Goal: Task Accomplishment & Management: Manage account settings

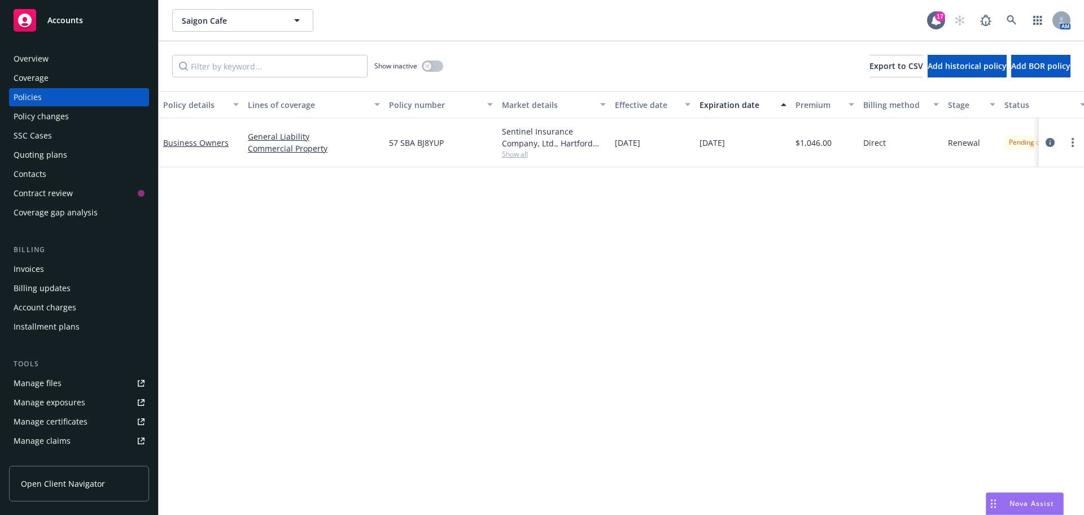
click at [53, 59] on div "Overview" at bounding box center [79, 59] width 131 height 18
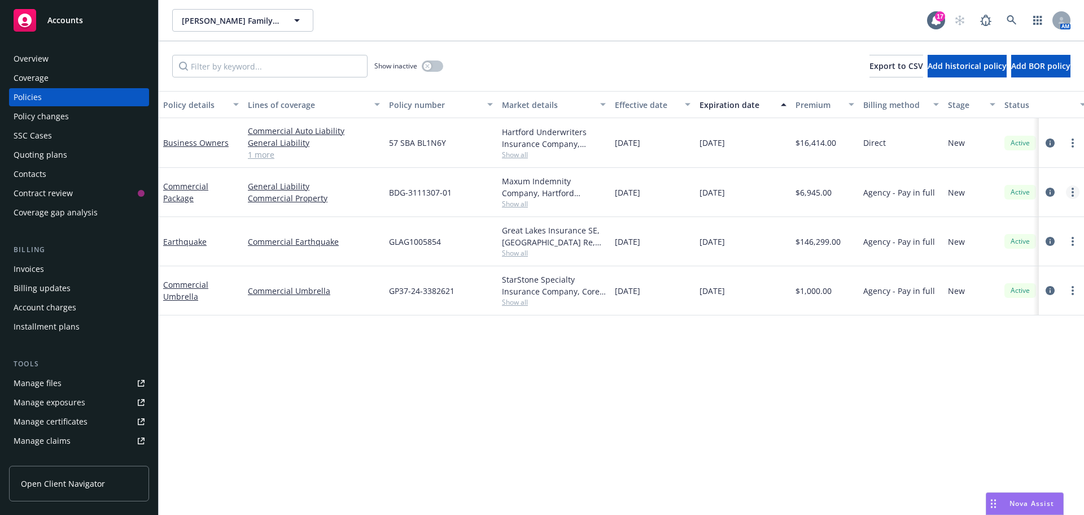
click at [1070, 189] on link "more" at bounding box center [1073, 192] width 14 height 14
click at [1072, 191] on icon "more" at bounding box center [1073, 192] width 2 height 9
click at [1029, 354] on link "Copy logging email" at bounding box center [1013, 350] width 133 height 23
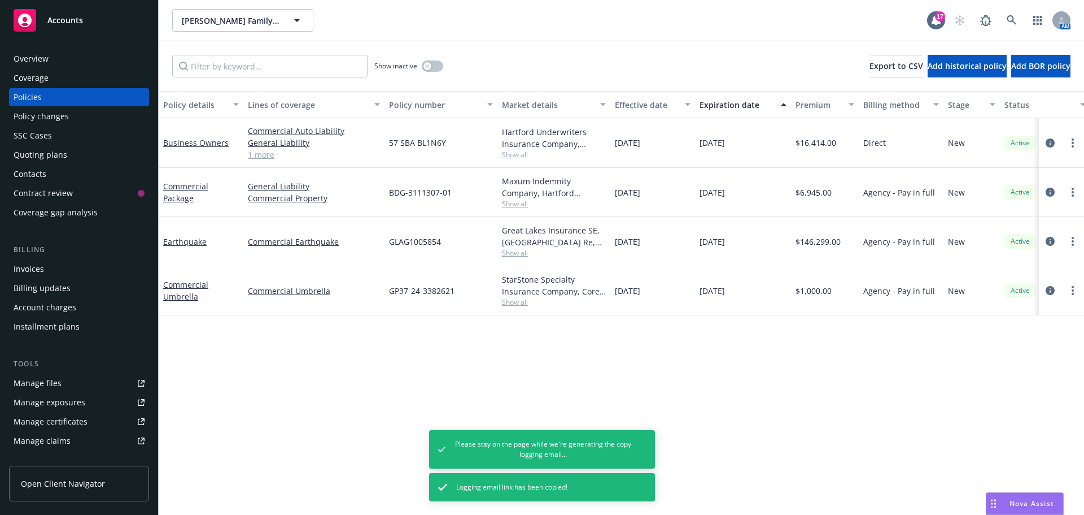
click at [67, 58] on div "Overview" at bounding box center [79, 59] width 131 height 18
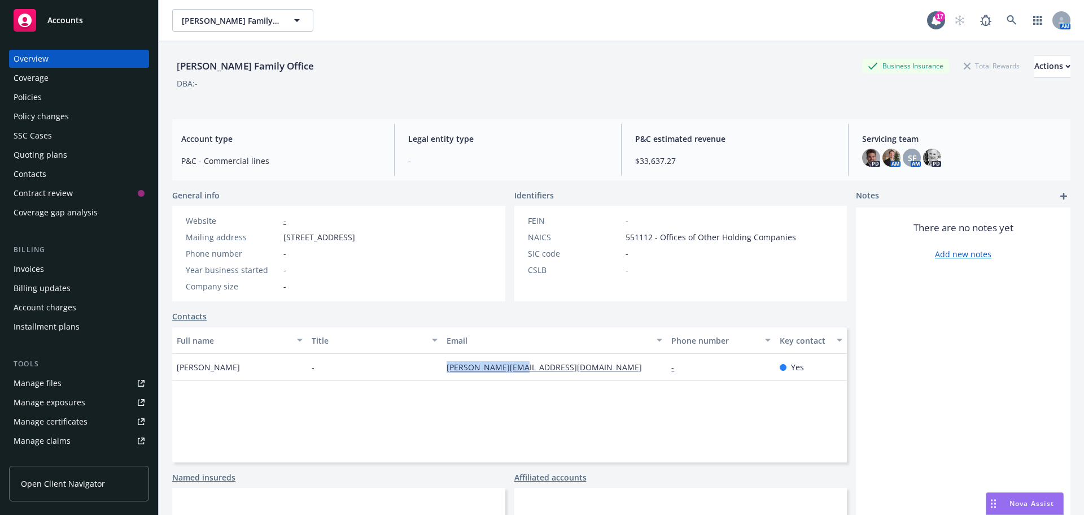
drag, startPoint x: 515, startPoint y: 372, endPoint x: 438, endPoint y: 372, distance: 77.4
click at [438, 372] on div "John Warda - john@wardacpa.com - Yes" at bounding box center [509, 367] width 675 height 27
copy div "john@wardacpa.com"
drag, startPoint x: 226, startPoint y: 371, endPoint x: 173, endPoint y: 372, distance: 52.5
click at [173, 372] on div "John Warda" at bounding box center [239, 367] width 135 height 27
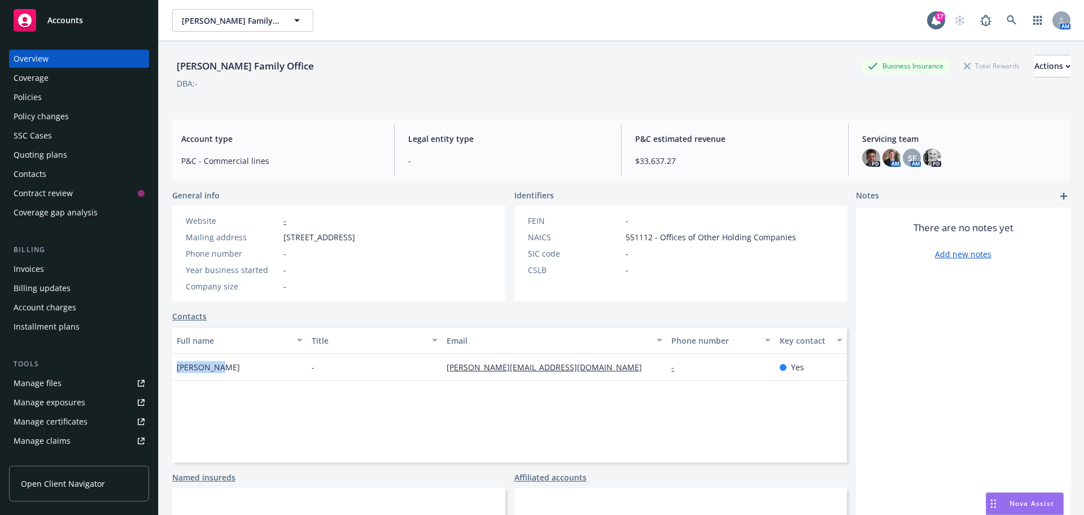
copy span "John Warda"
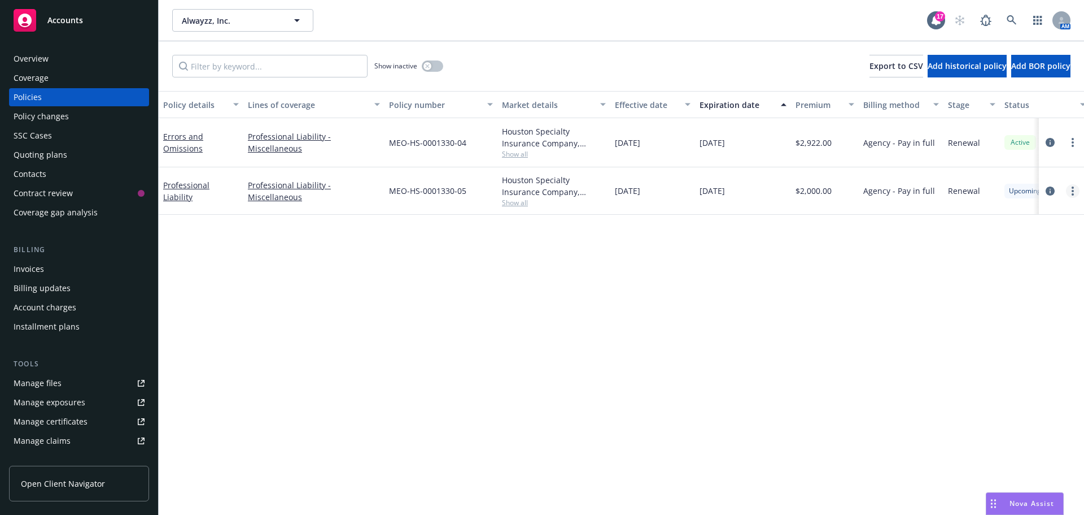
click at [1071, 194] on link "more" at bounding box center [1073, 191] width 14 height 14
click at [1019, 349] on link "Copy logging email" at bounding box center [1013, 349] width 133 height 23
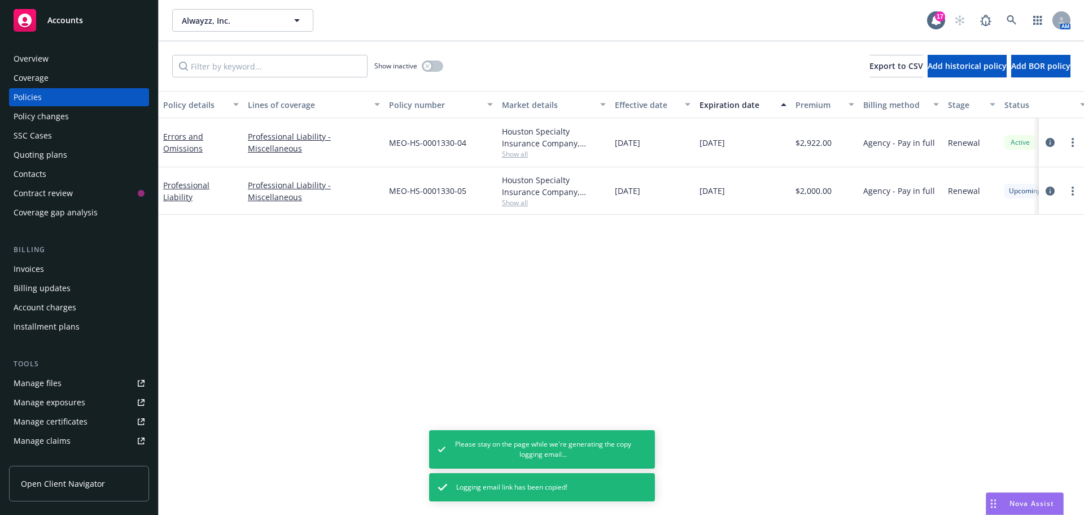
click at [67, 57] on div "Overview" at bounding box center [79, 59] width 131 height 18
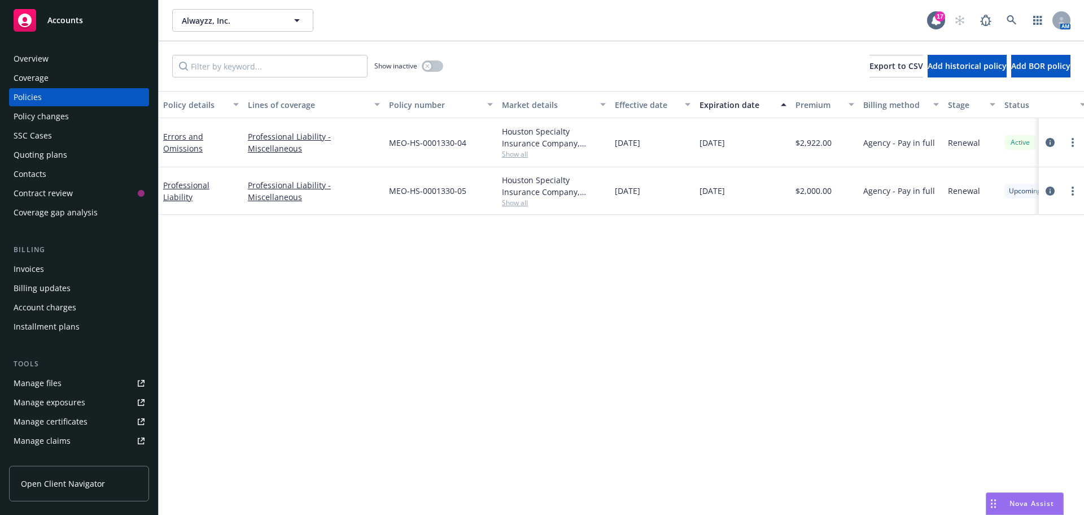
click at [516, 199] on span "Show all" at bounding box center [554, 203] width 104 height 10
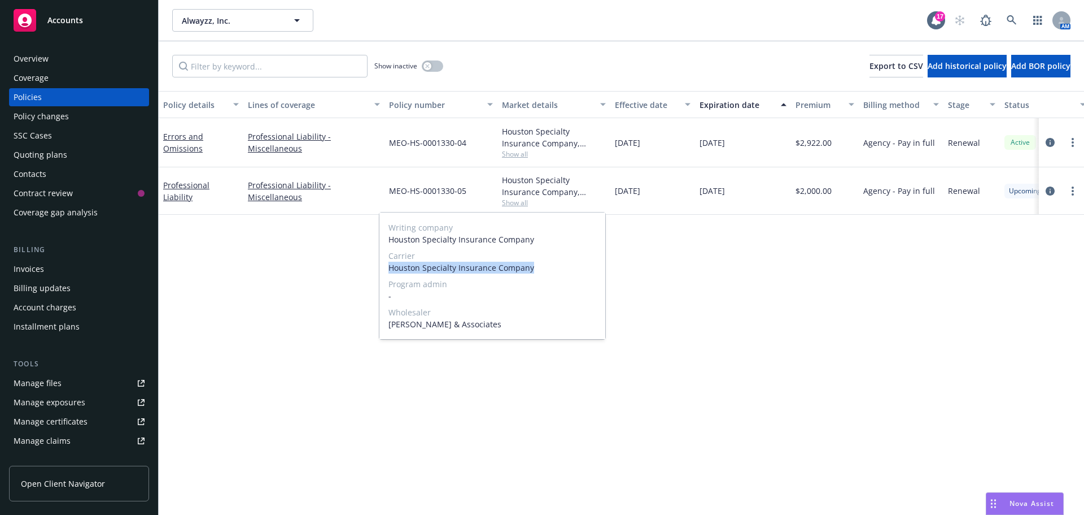
drag, startPoint x: 531, startPoint y: 265, endPoint x: 387, endPoint y: 265, distance: 144.6
click at [387, 265] on div "Writing company Houston Specialty Insurance Company Carrier Houston Specialty I…" at bounding box center [493, 275] width 226 height 127
copy span "Houston Specialty Insurance Company"
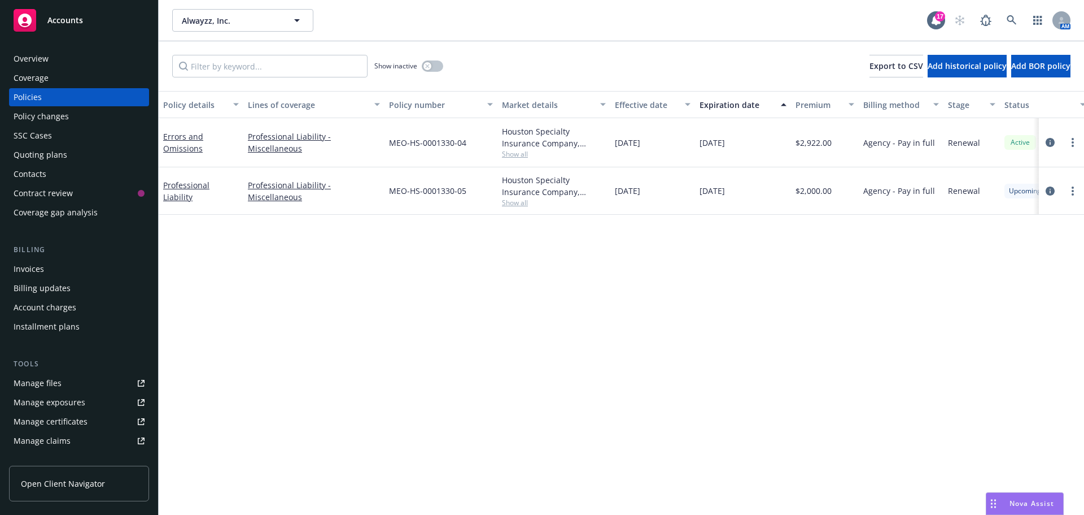
click at [36, 61] on div "Overview" at bounding box center [31, 59] width 35 height 18
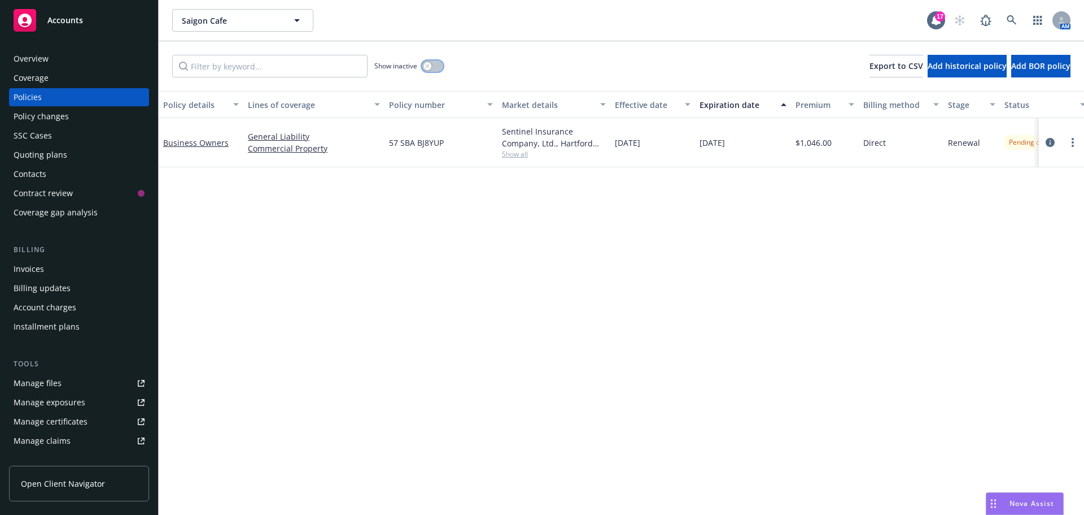
click at [437, 71] on button "button" at bounding box center [432, 65] width 21 height 11
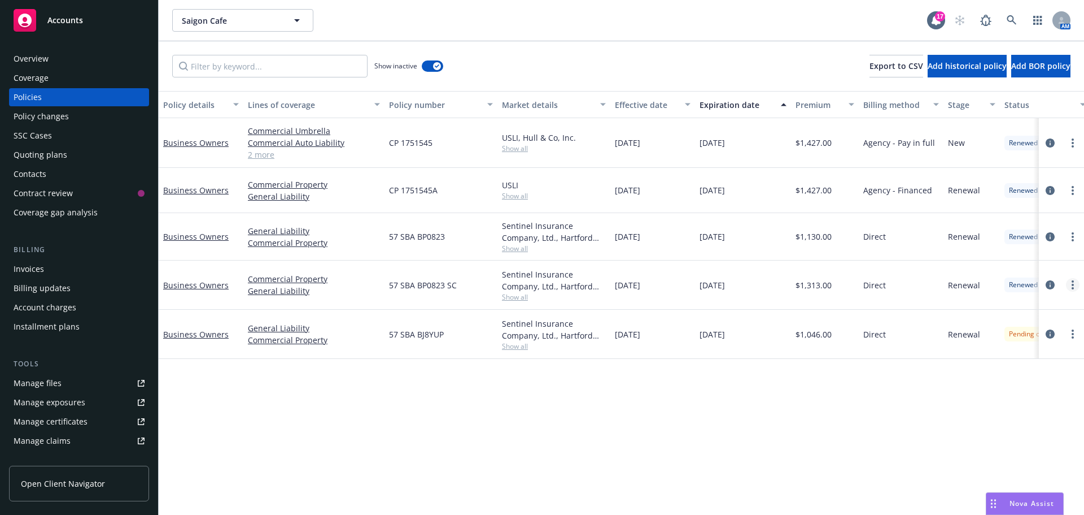
click at [1074, 284] on link "more" at bounding box center [1073, 285] width 14 height 14
click at [1015, 441] on link "Copy logging email" at bounding box center [1013, 443] width 133 height 23
drag, startPoint x: 82, startPoint y: 55, endPoint x: 103, endPoint y: 67, distance: 24.0
click at [82, 55] on div "Overview" at bounding box center [79, 59] width 131 height 18
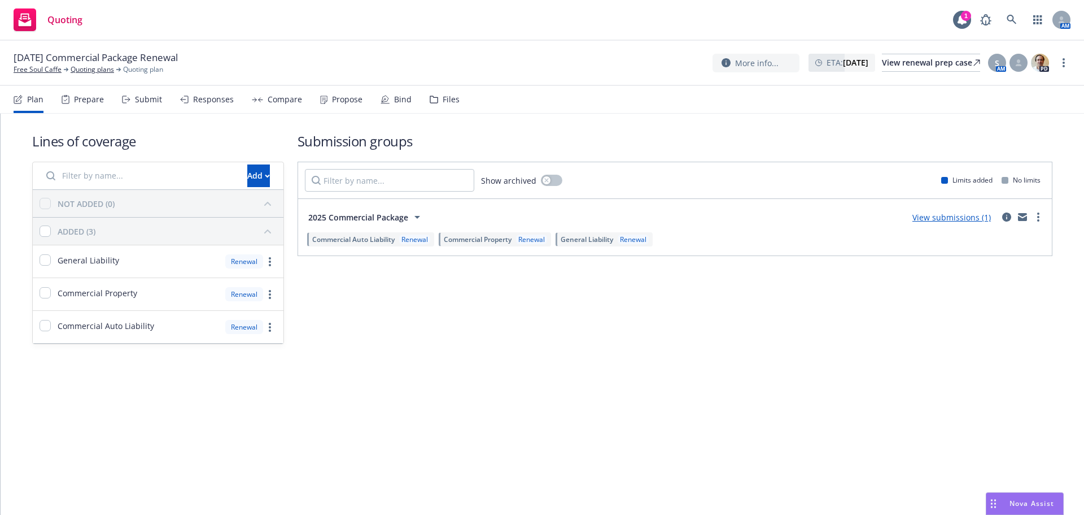
click at [335, 105] on div "Propose" at bounding box center [341, 99] width 42 height 27
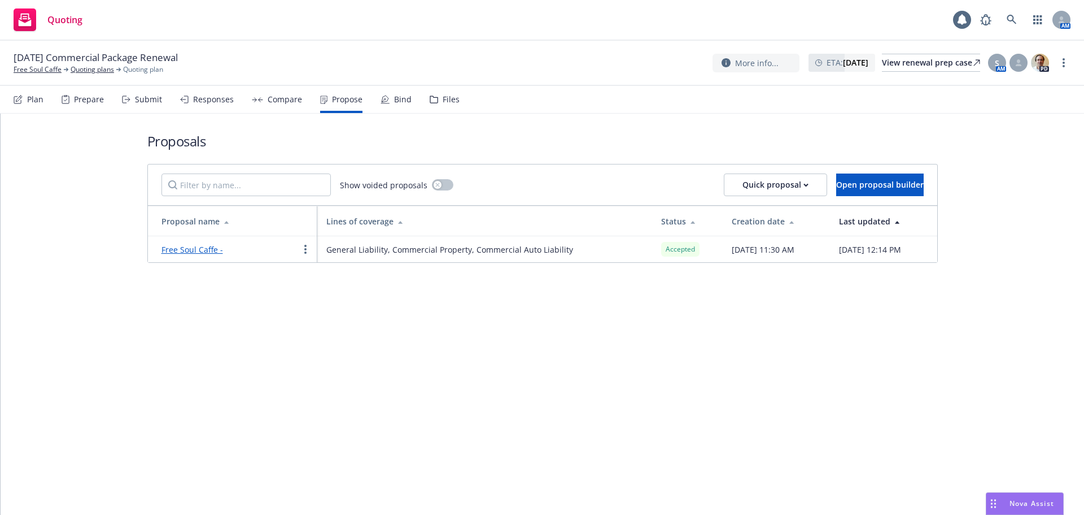
click at [407, 99] on div "Bind" at bounding box center [403, 99] width 18 height 9
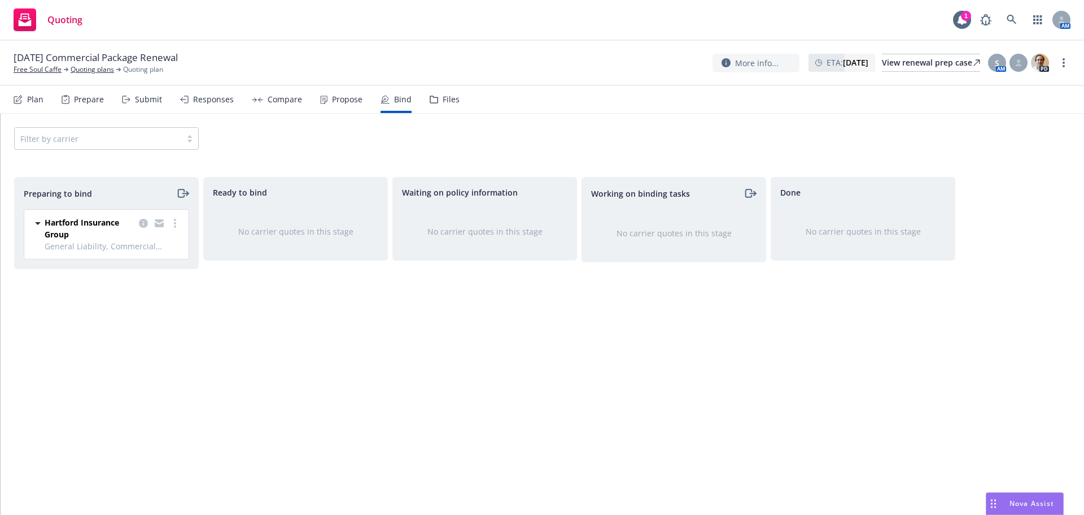
click at [338, 99] on div "Propose" at bounding box center [347, 99] width 30 height 9
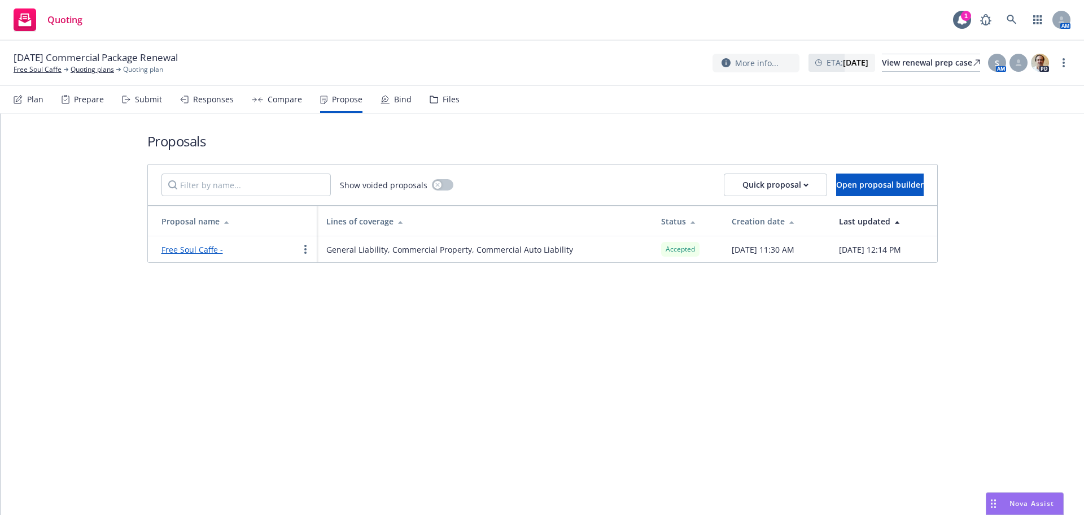
click at [391, 90] on div "Bind" at bounding box center [396, 99] width 31 height 27
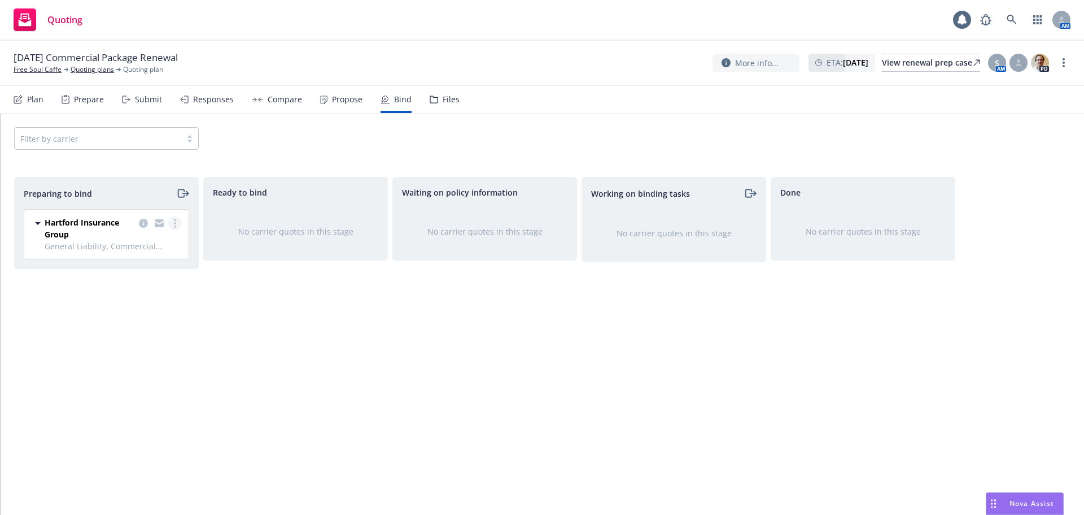
click at [178, 228] on link "more" at bounding box center [175, 223] width 14 height 14
drag, startPoint x: 151, startPoint y: 264, endPoint x: 160, endPoint y: 266, distance: 8.8
click at [151, 264] on span "Log bind order" at bounding box center [112, 268] width 83 height 11
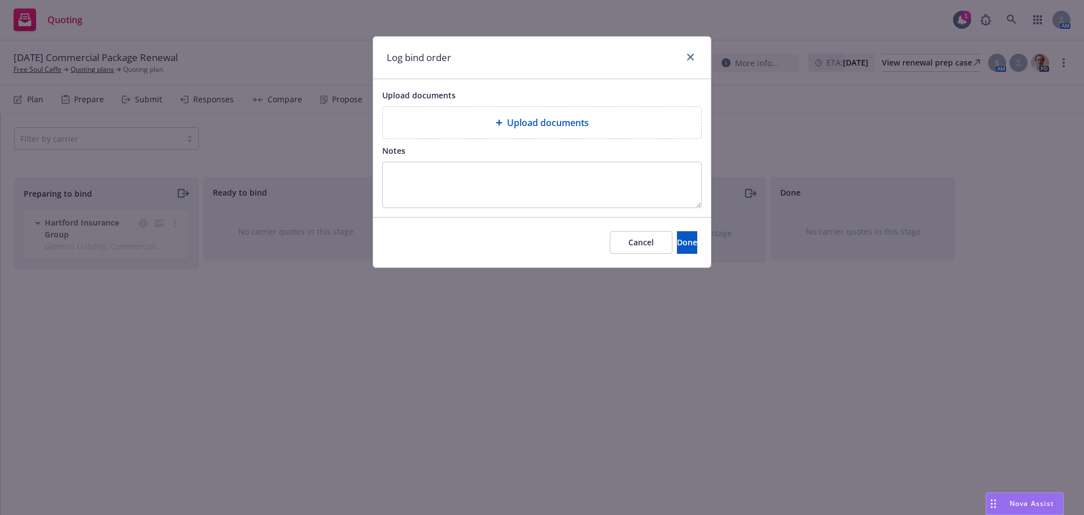
click at [603, 135] on div "Upload documents" at bounding box center [542, 123] width 319 height 32
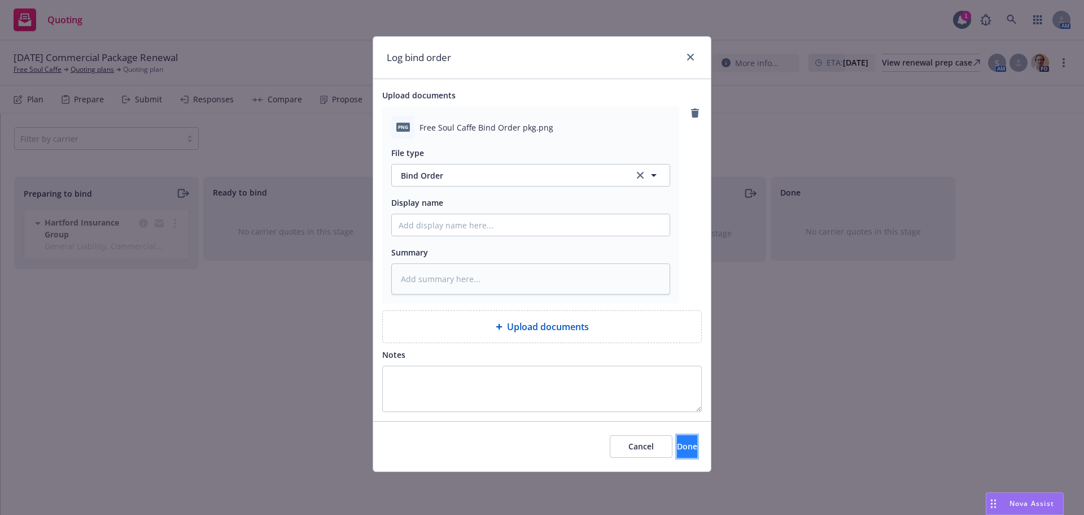
click at [679, 443] on button "Done" at bounding box center [687, 446] width 20 height 23
type textarea "x"
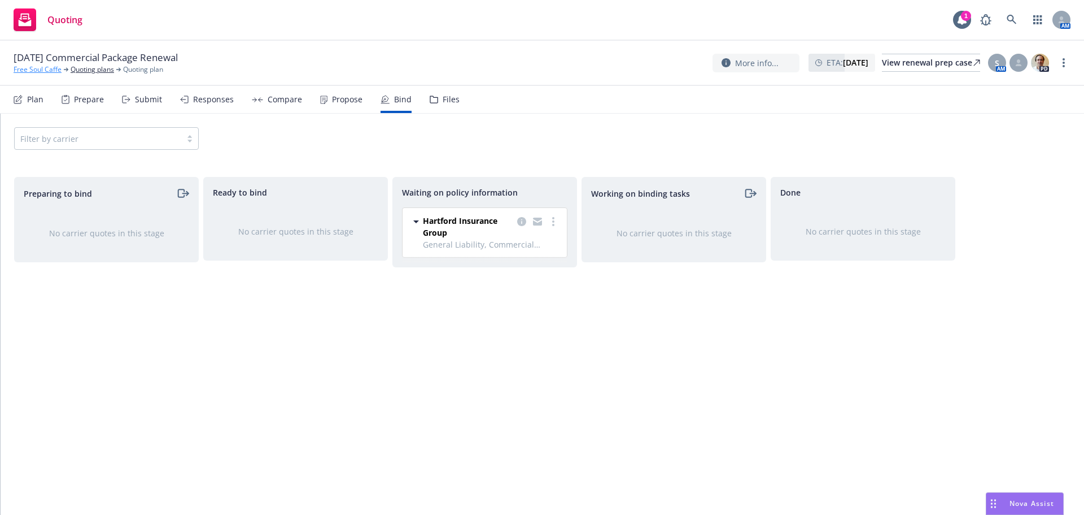
click at [39, 69] on link "Free Soul Caffe" at bounding box center [38, 69] width 48 height 10
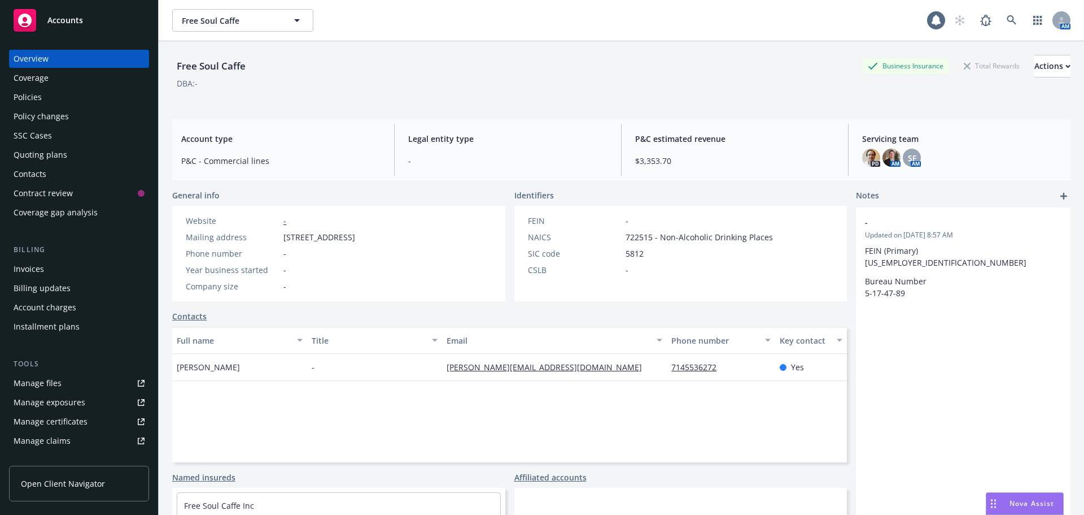
click at [58, 94] on div "Policies" at bounding box center [79, 97] width 131 height 18
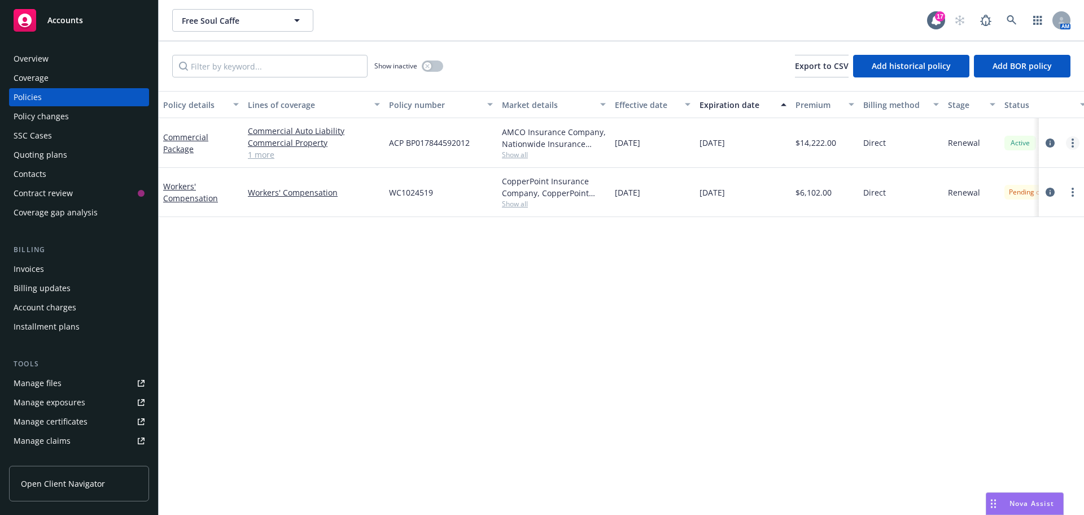
click at [1067, 143] on link "more" at bounding box center [1073, 143] width 14 height 14
click at [1021, 207] on link "End policy" at bounding box center [1013, 211] width 133 height 23
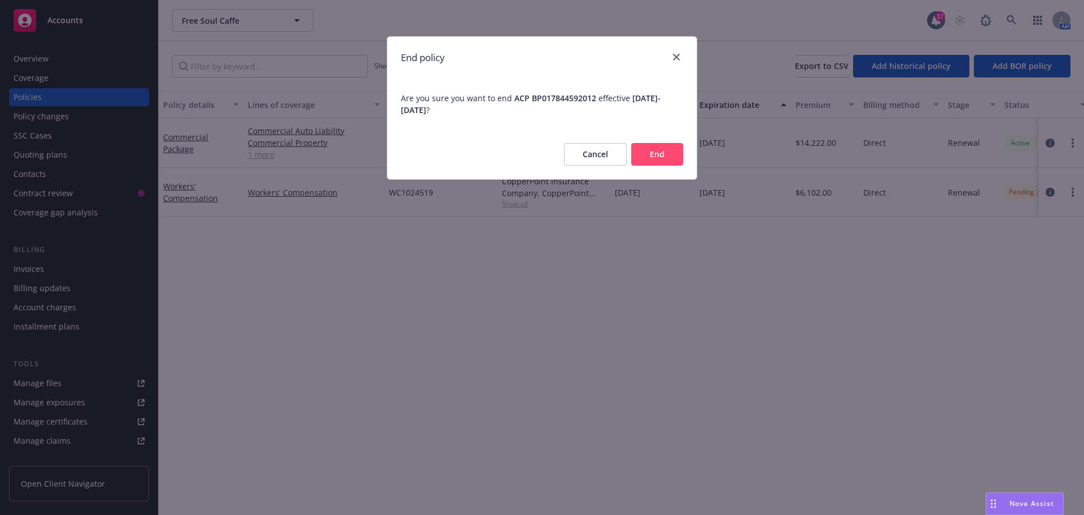
click at [668, 159] on button "End" at bounding box center [657, 154] width 52 height 23
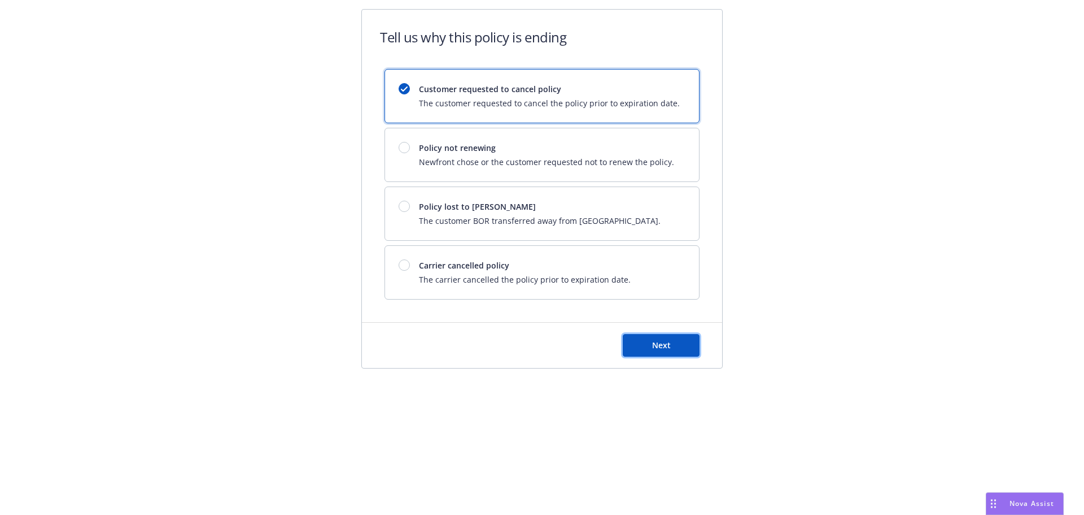
click at [639, 340] on button "Next" at bounding box center [661, 345] width 77 height 23
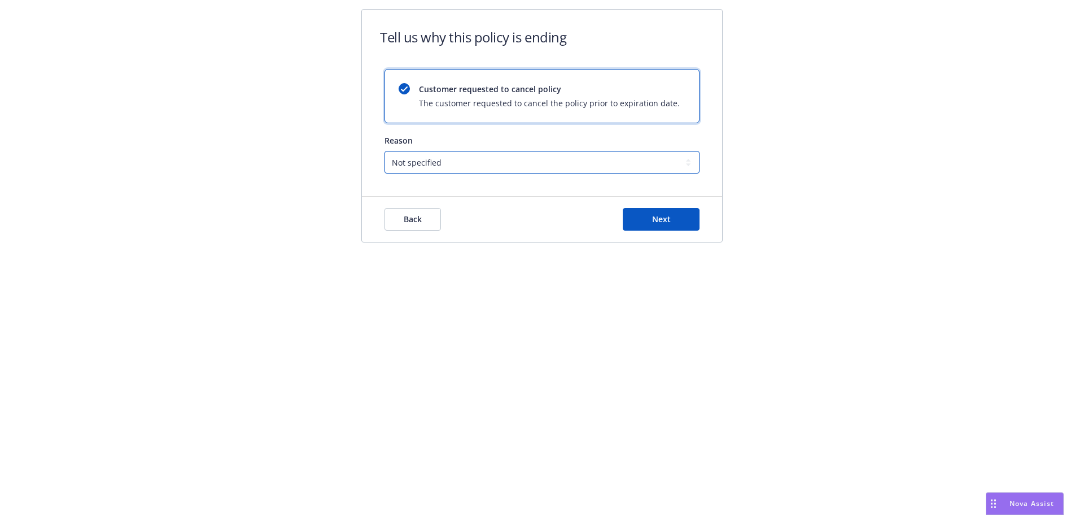
drag, startPoint x: 507, startPoint y: 163, endPoint x: 497, endPoint y: 172, distance: 13.2
click at [507, 163] on select "Not specified Service Pricing Buyer change M&A, Bankruptcy, or Out of business …" at bounding box center [542, 162] width 315 height 23
select select "Pricing"
click at [385, 151] on select "Not specified Service Pricing Buyer change M&A, Bankruptcy, or Out of business …" at bounding box center [542, 162] width 315 height 23
click at [674, 220] on button "Next" at bounding box center [661, 219] width 77 height 23
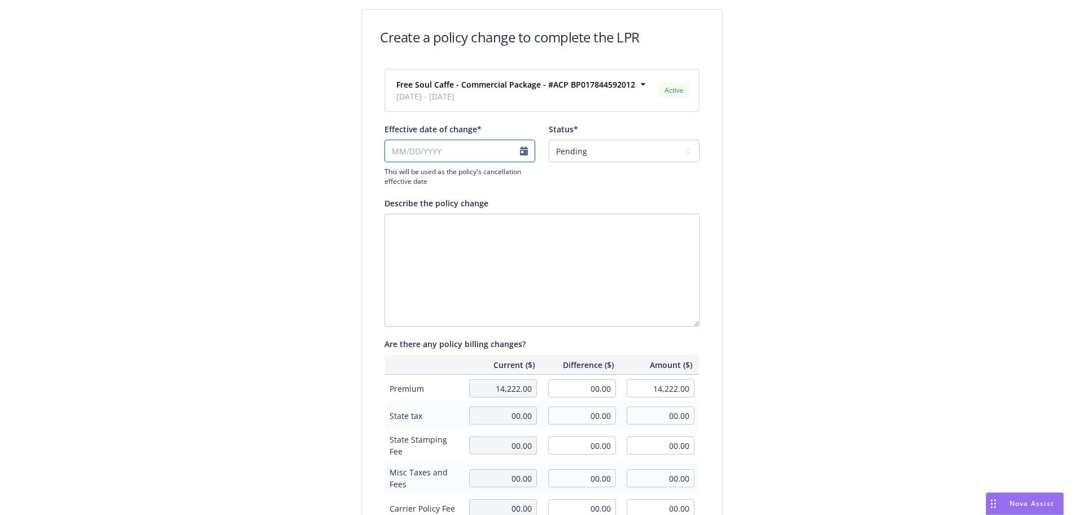
click at [528, 147] on input "Effective date of change*" at bounding box center [460, 151] width 151 height 23
select select "August"
select select "2025"
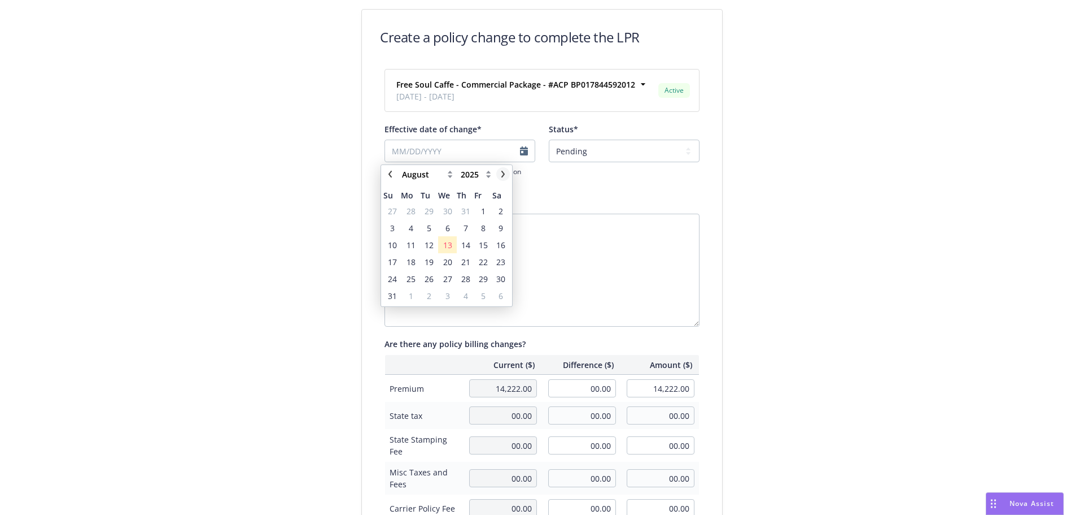
click at [509, 173] on link "chevronRight" at bounding box center [503, 174] width 14 height 14
select select "September"
click at [464, 229] on span "11" at bounding box center [465, 228] width 9 height 12
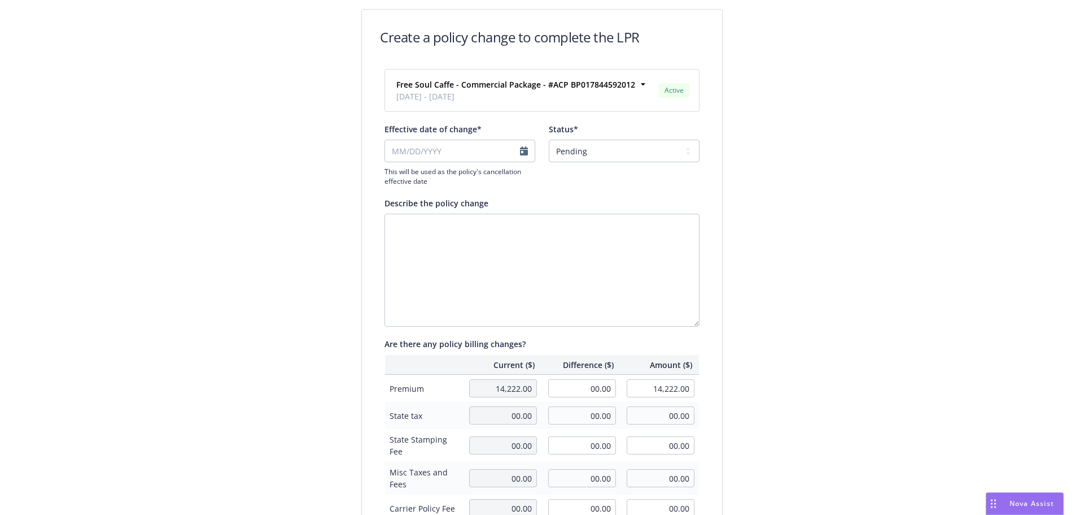
type input "[DATE]"
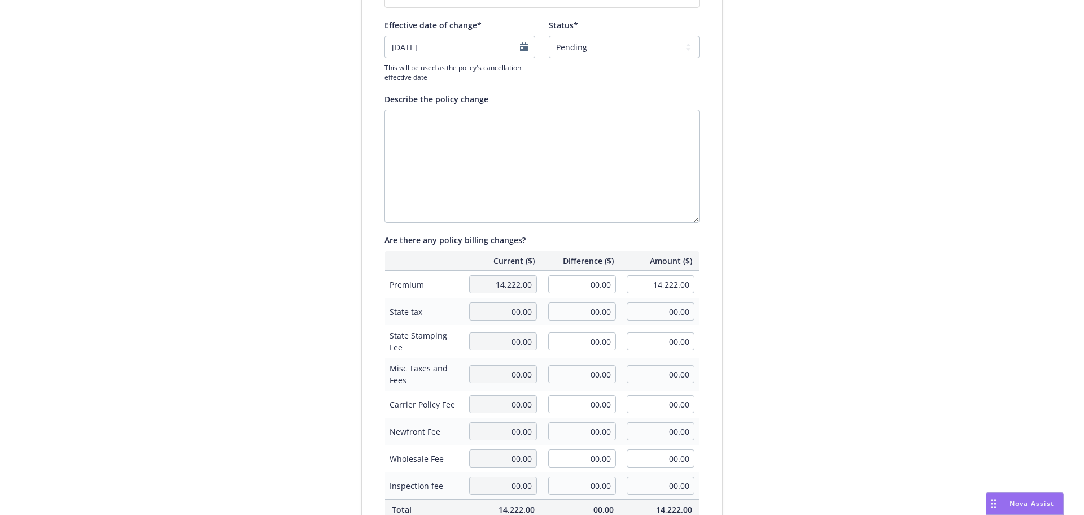
scroll to position [260, 0]
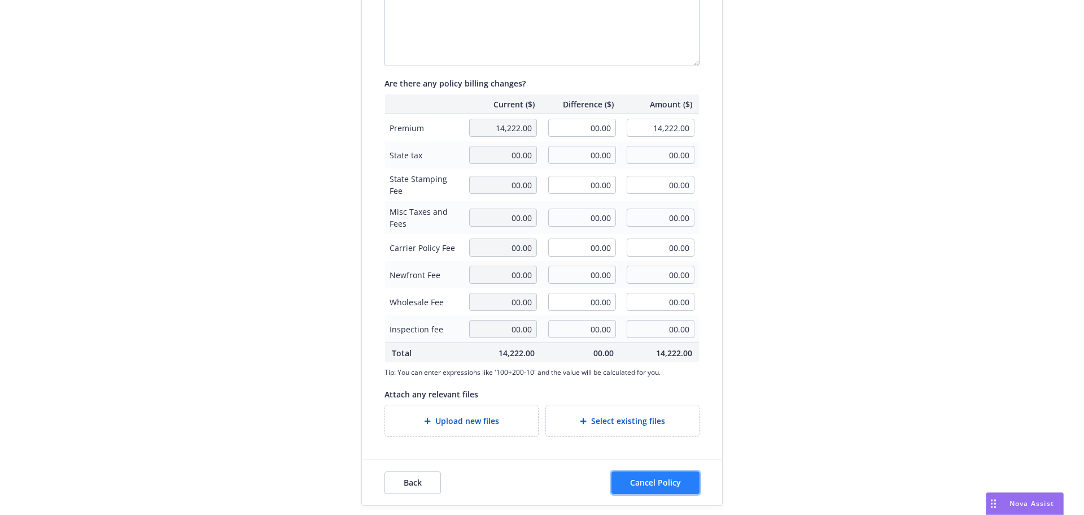
click at [661, 475] on button "Cancel Policy" at bounding box center [656, 482] width 88 height 23
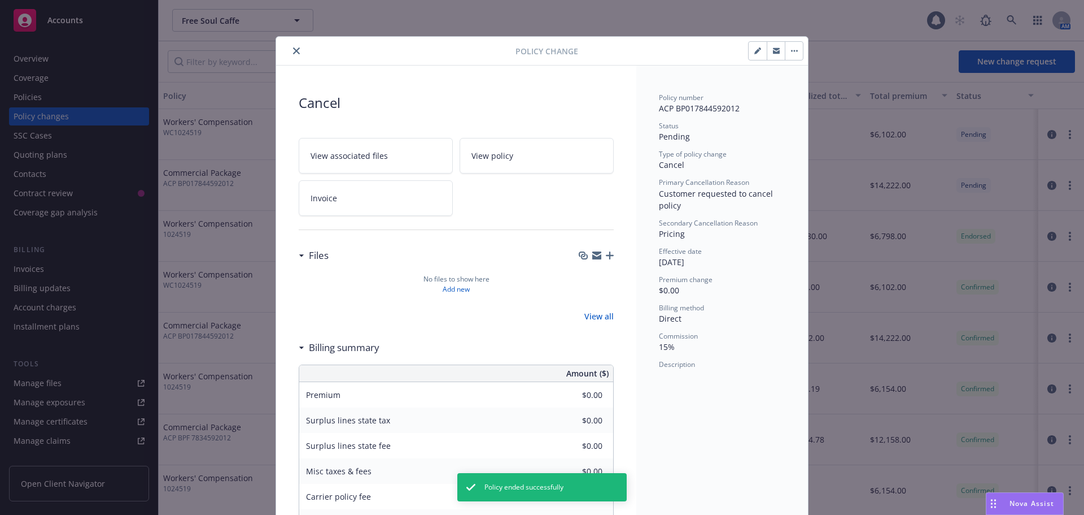
scroll to position [29, 0]
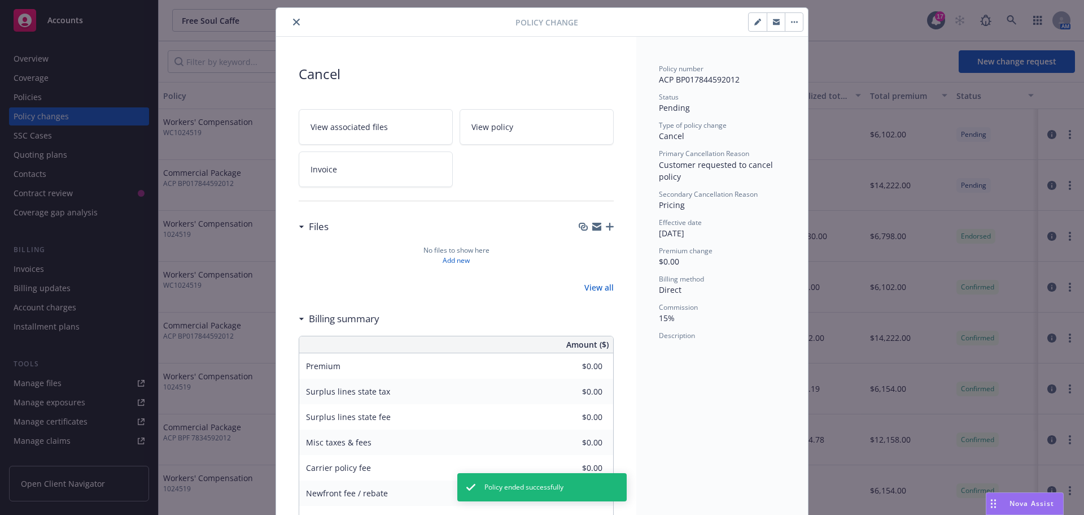
drag, startPoint x: 298, startPoint y: 19, endPoint x: 144, endPoint y: 40, distance: 155.0
click at [297, 19] on button "close" at bounding box center [297, 22] width 14 height 14
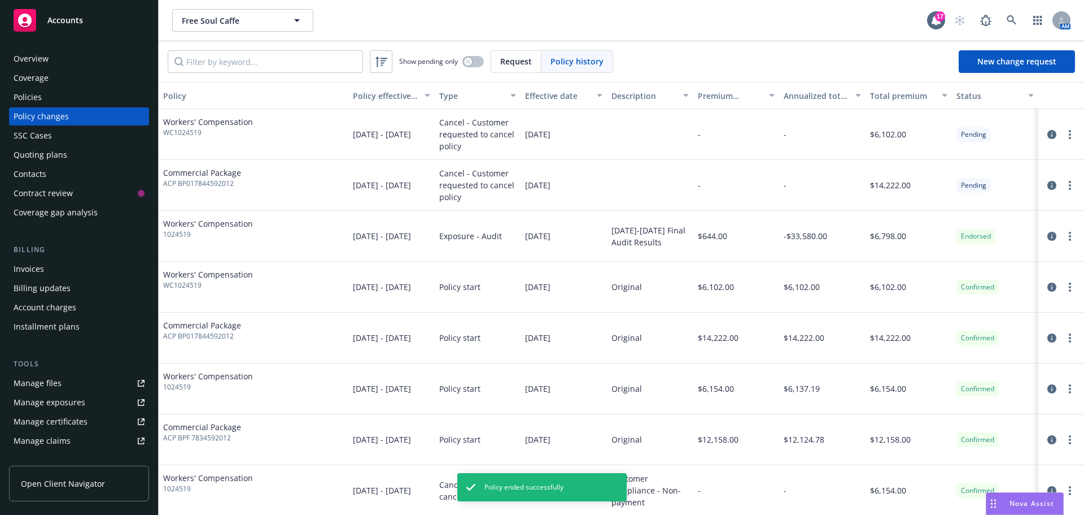
click at [99, 46] on div "Overview Coverage Policies Policy changes SSC Cases Quoting plans Contacts Cont…" at bounding box center [79, 275] width 158 height 478
click at [100, 56] on div "Overview" at bounding box center [79, 59] width 131 height 18
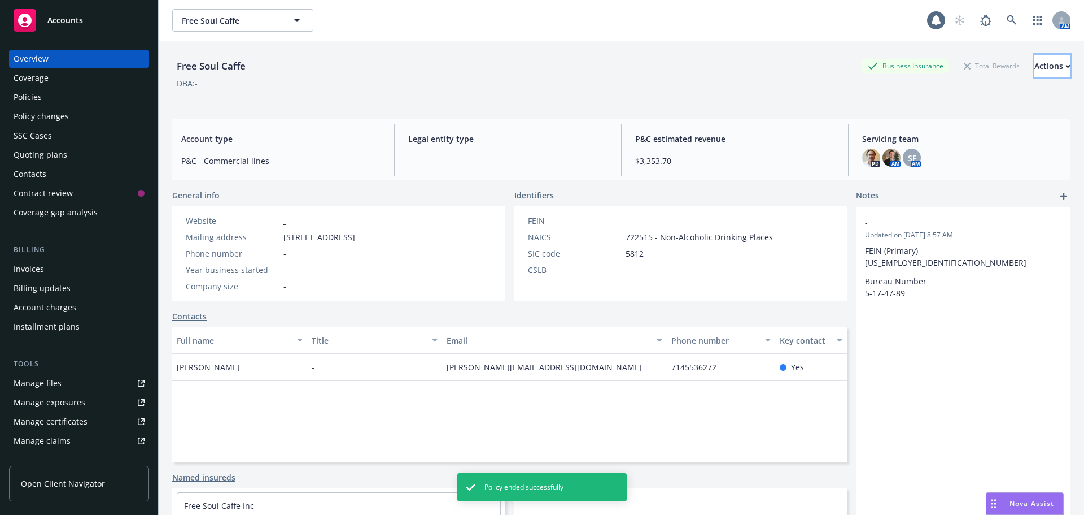
click at [1035, 62] on button "Actions" at bounding box center [1053, 66] width 36 height 23
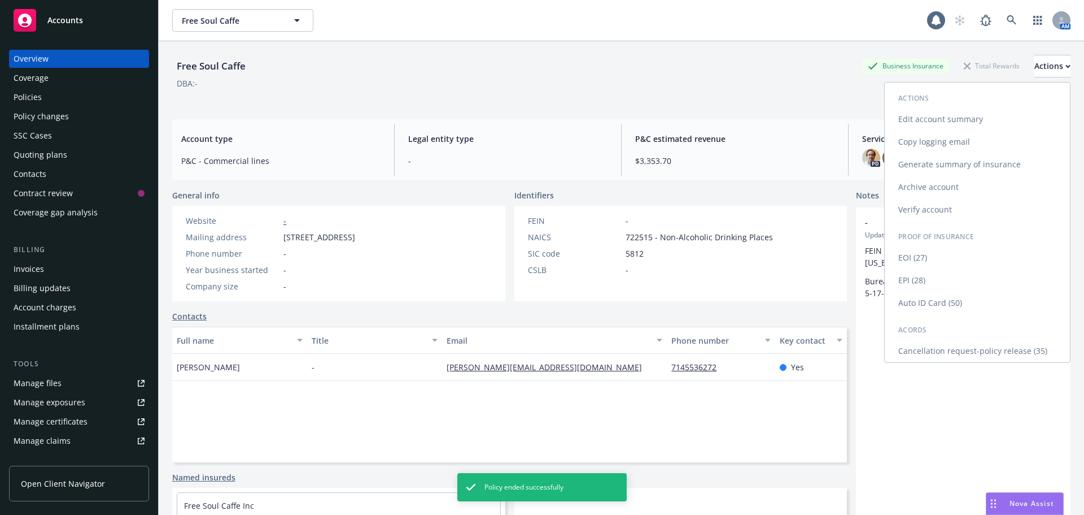
click at [951, 347] on link "Cancellation request-policy release (35)" at bounding box center [977, 350] width 185 height 23
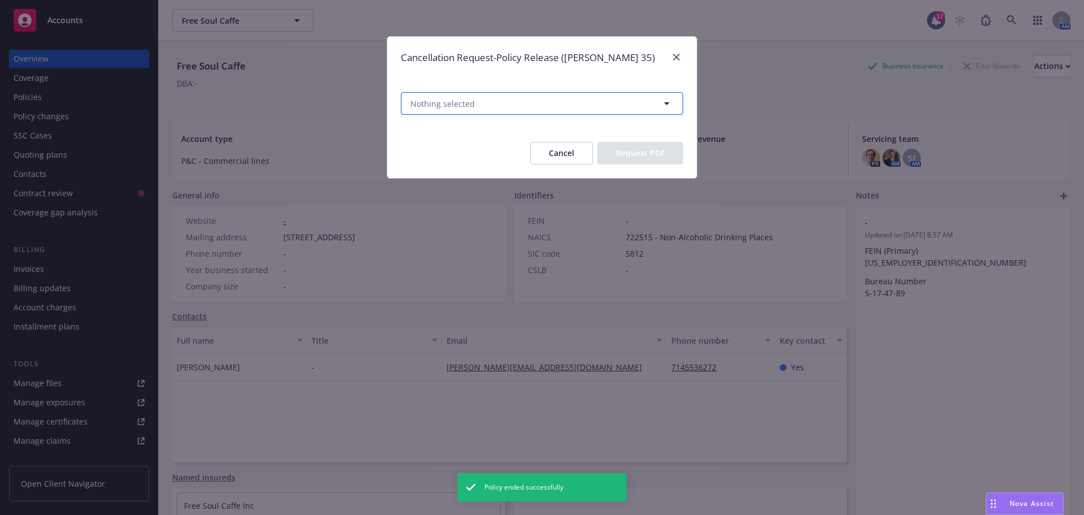
click at [579, 94] on button "Nothing selected" at bounding box center [542, 103] width 282 height 23
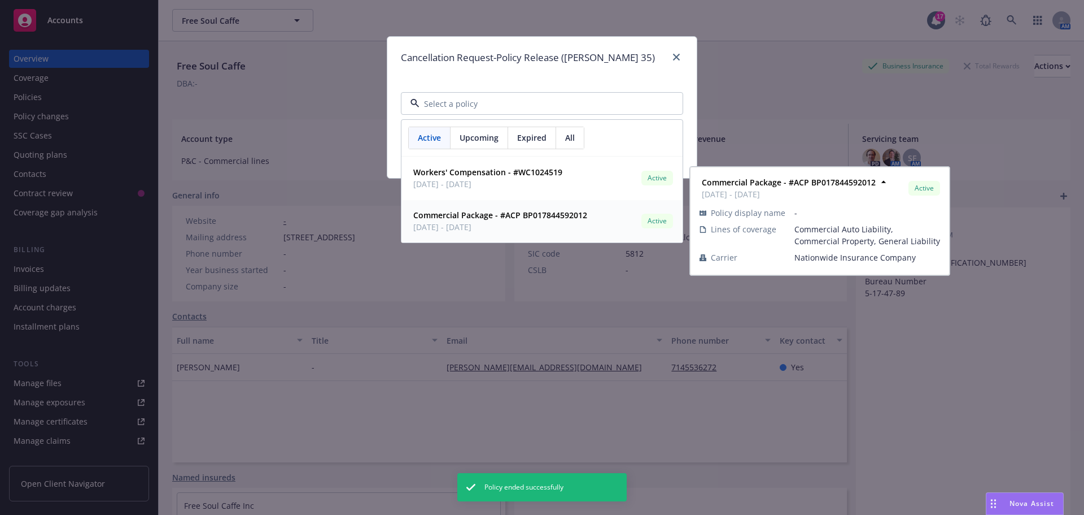
click at [536, 220] on strong "Commercial Package - #ACP BP017844592012" at bounding box center [500, 215] width 174 height 11
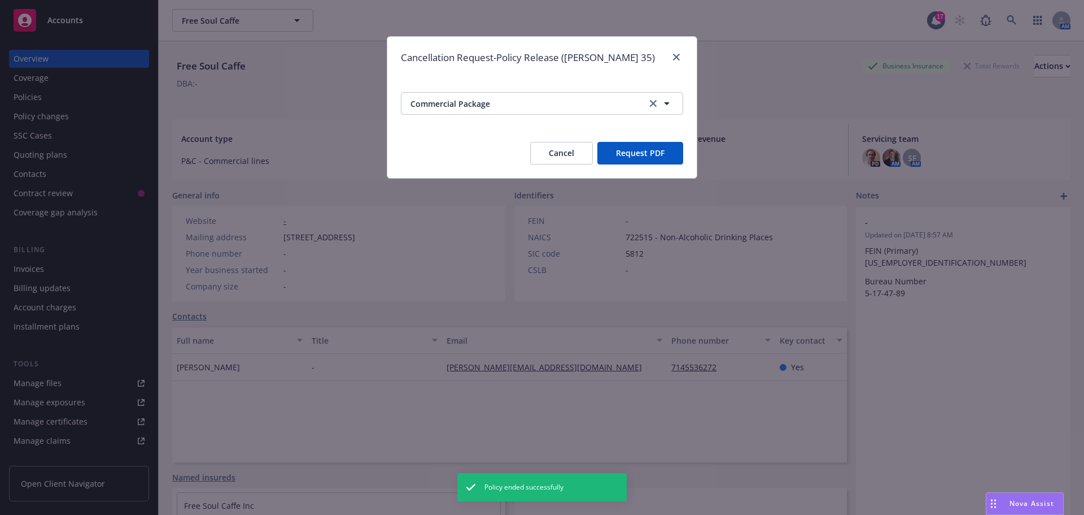
click at [628, 148] on button "Request PDF" at bounding box center [641, 153] width 86 height 23
